Goal: Task Accomplishment & Management: Manage account settings

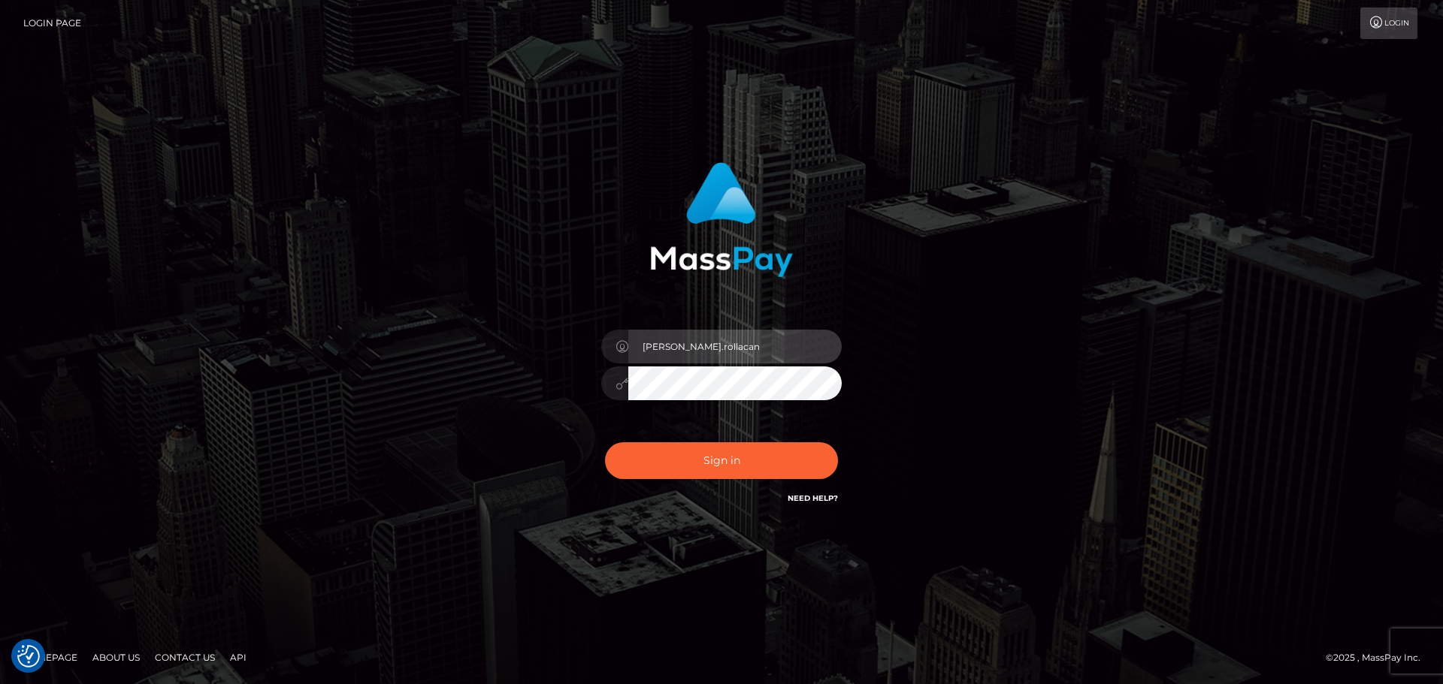
click at [721, 351] on input "Dmitri.rollacan" at bounding box center [734, 347] width 213 height 34
type input "Dmitri.wowcan"
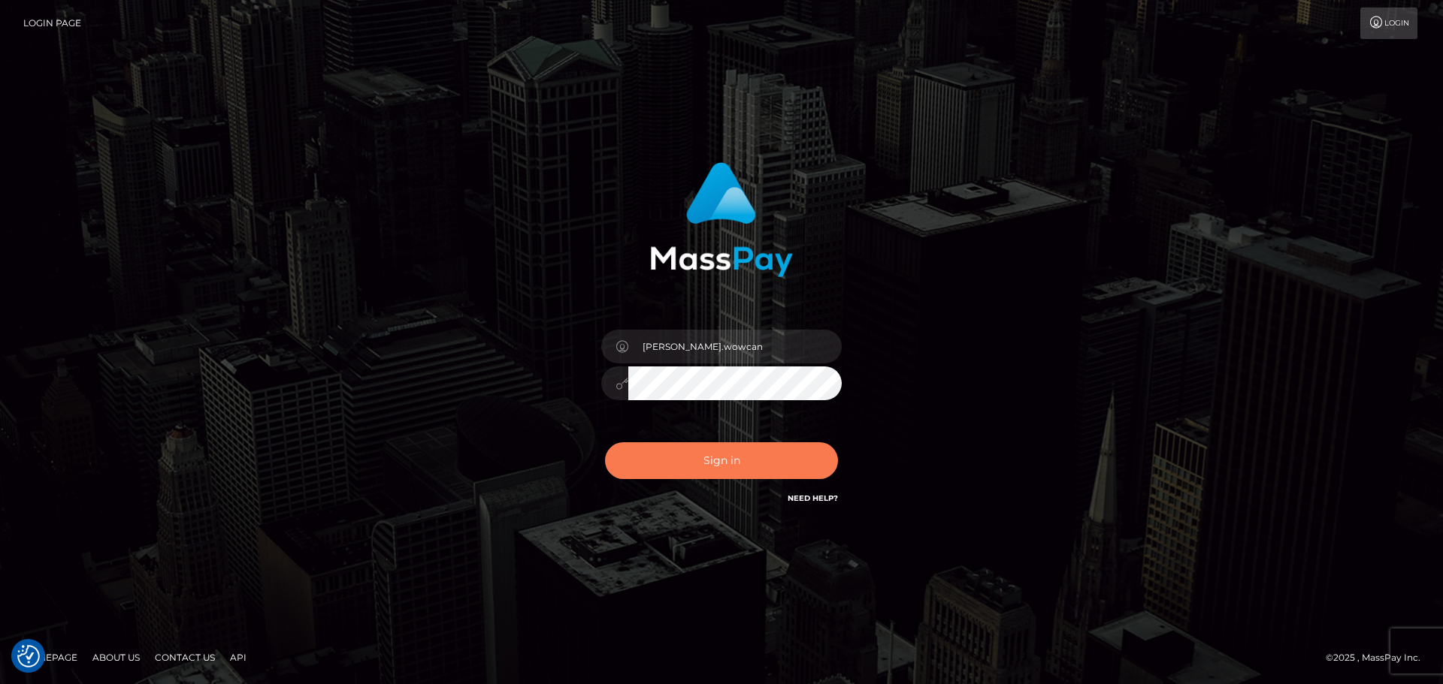
click at [736, 456] on button "Sign in" at bounding box center [721, 461] width 233 height 37
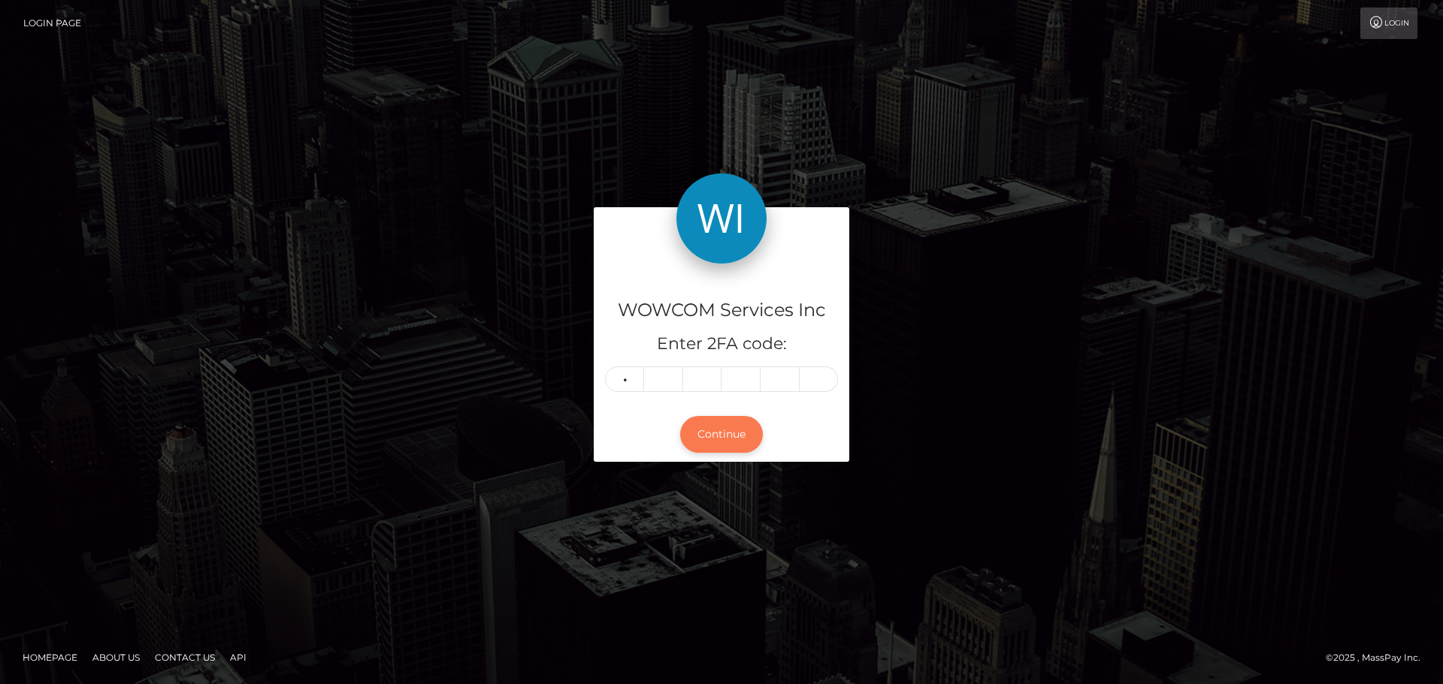
type input "5"
type input "3"
type input "0"
type input "6"
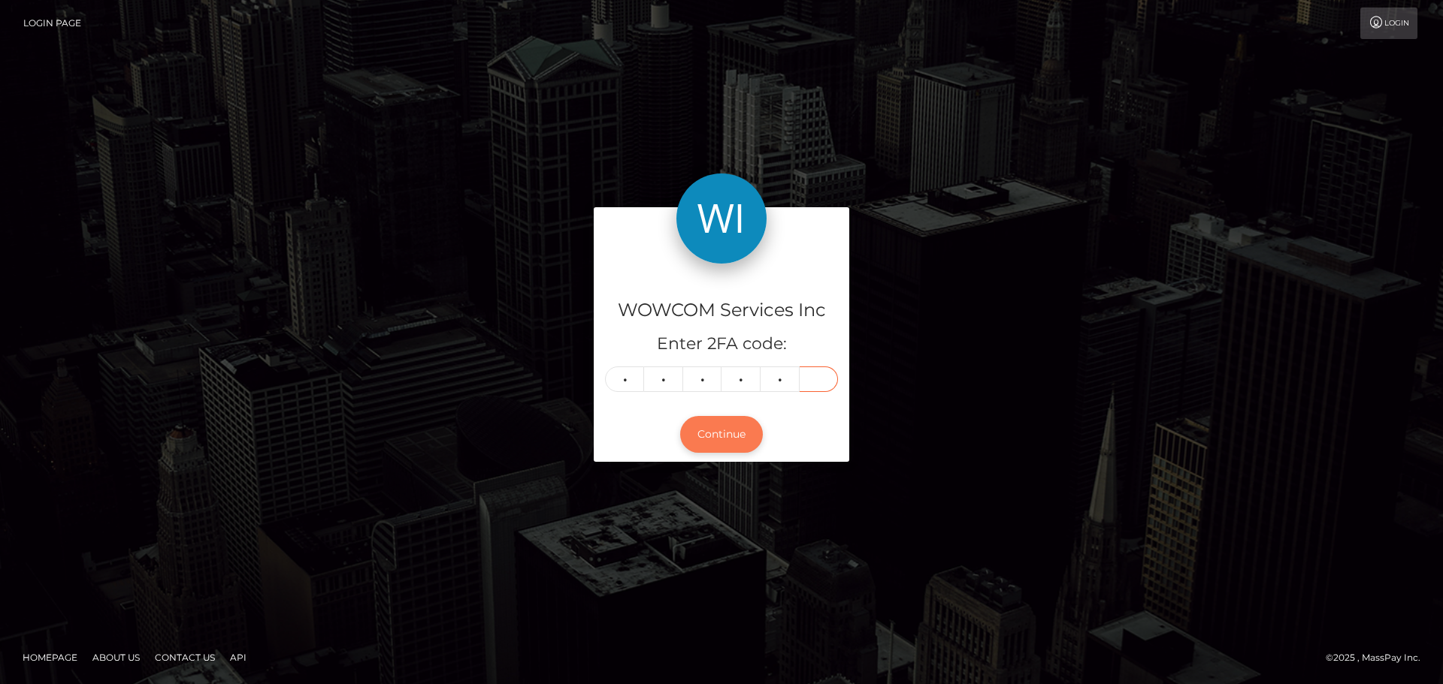
type input "1"
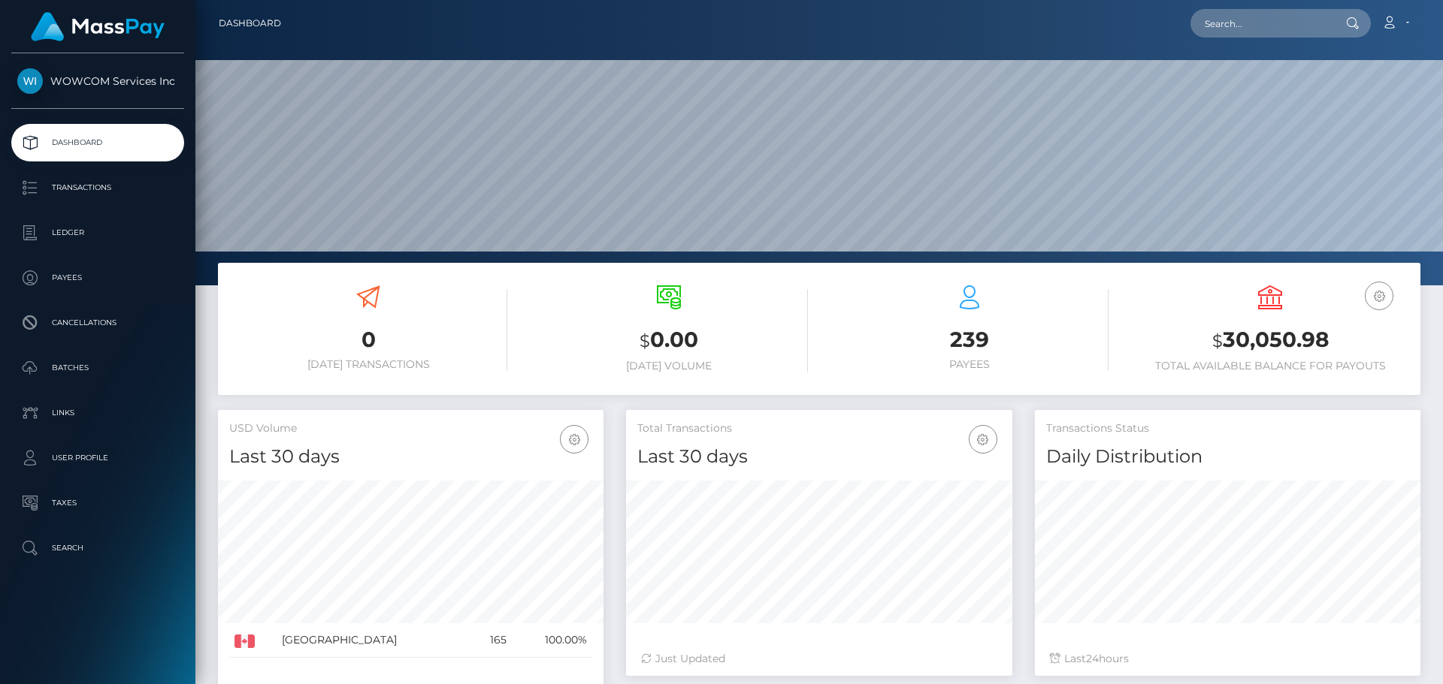
scroll to position [267, 386]
drag, startPoint x: 1333, startPoint y: 339, endPoint x: 1228, endPoint y: 340, distance: 105.2
click at [1228, 340] on h3 "$ 30,050.98" at bounding box center [1270, 340] width 278 height 31
copy h3 "30,050.98"
